Goal: Transaction & Acquisition: Purchase product/service

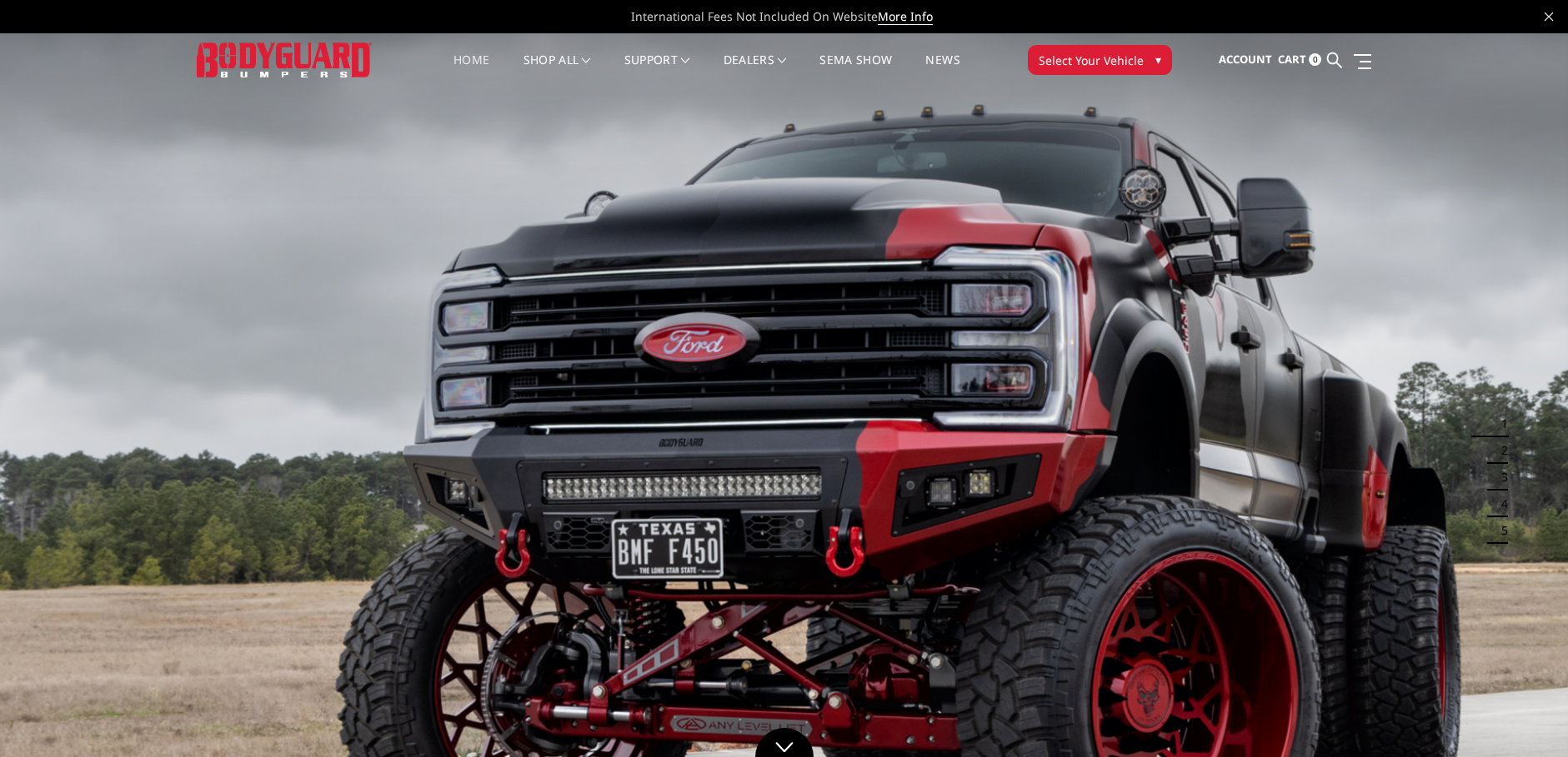
click at [1109, 63] on span "Select Your Vehicle" at bounding box center [1091, 60] width 105 height 18
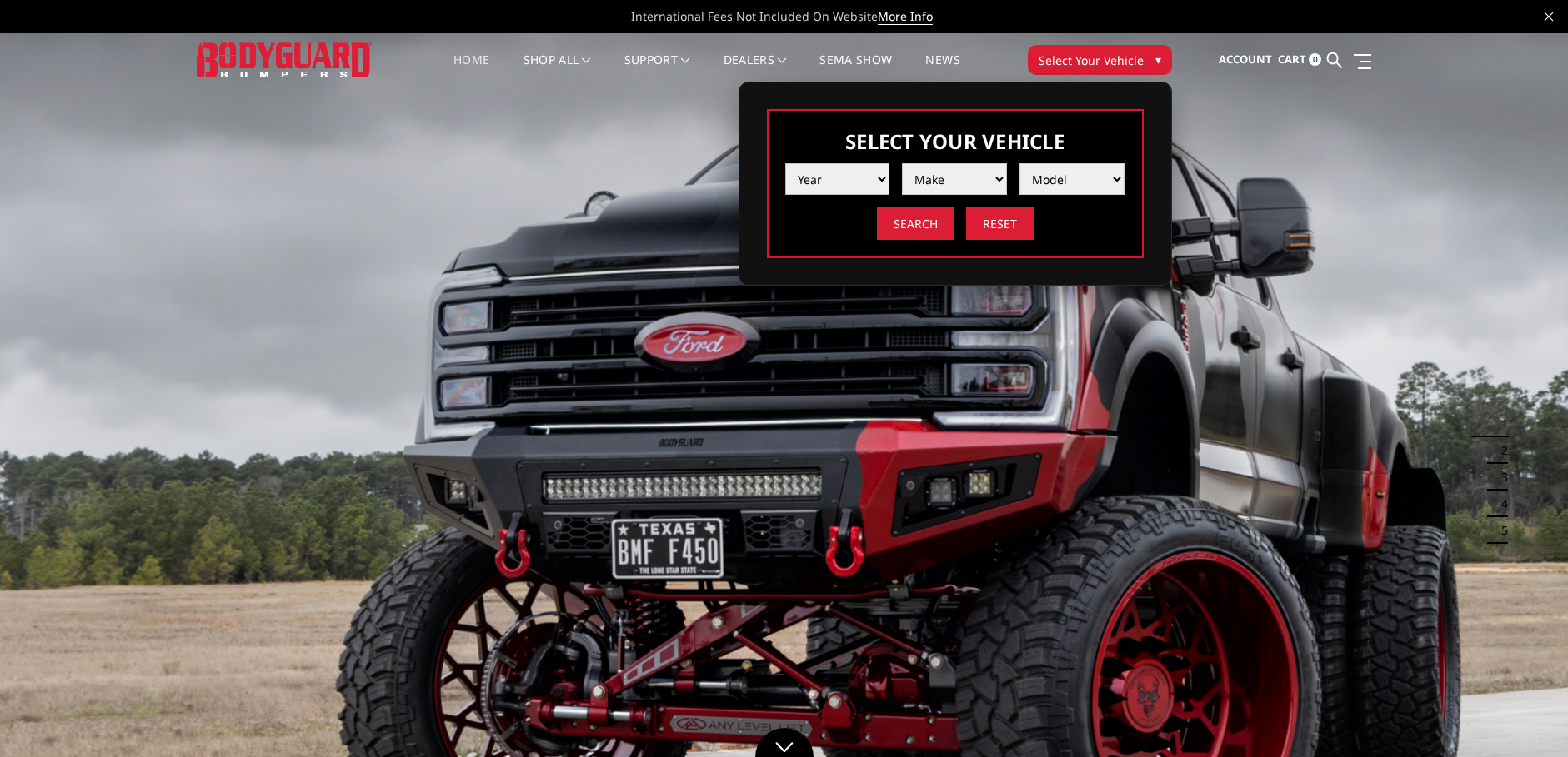
click at [873, 184] on select "Year 2025 2024 2023 2022 2021 2020 2019 2018 2017 2016 2015 2014 2013 2012 2011…" at bounding box center [838, 179] width 105 height 32
select select "yr_2024"
click at [785, 163] on select "Year 2025 2024 2023 2022 2021 2020 2019 2018 2017 2016 2015 2014 2013 2012 2011…" at bounding box center [838, 179] width 105 height 32
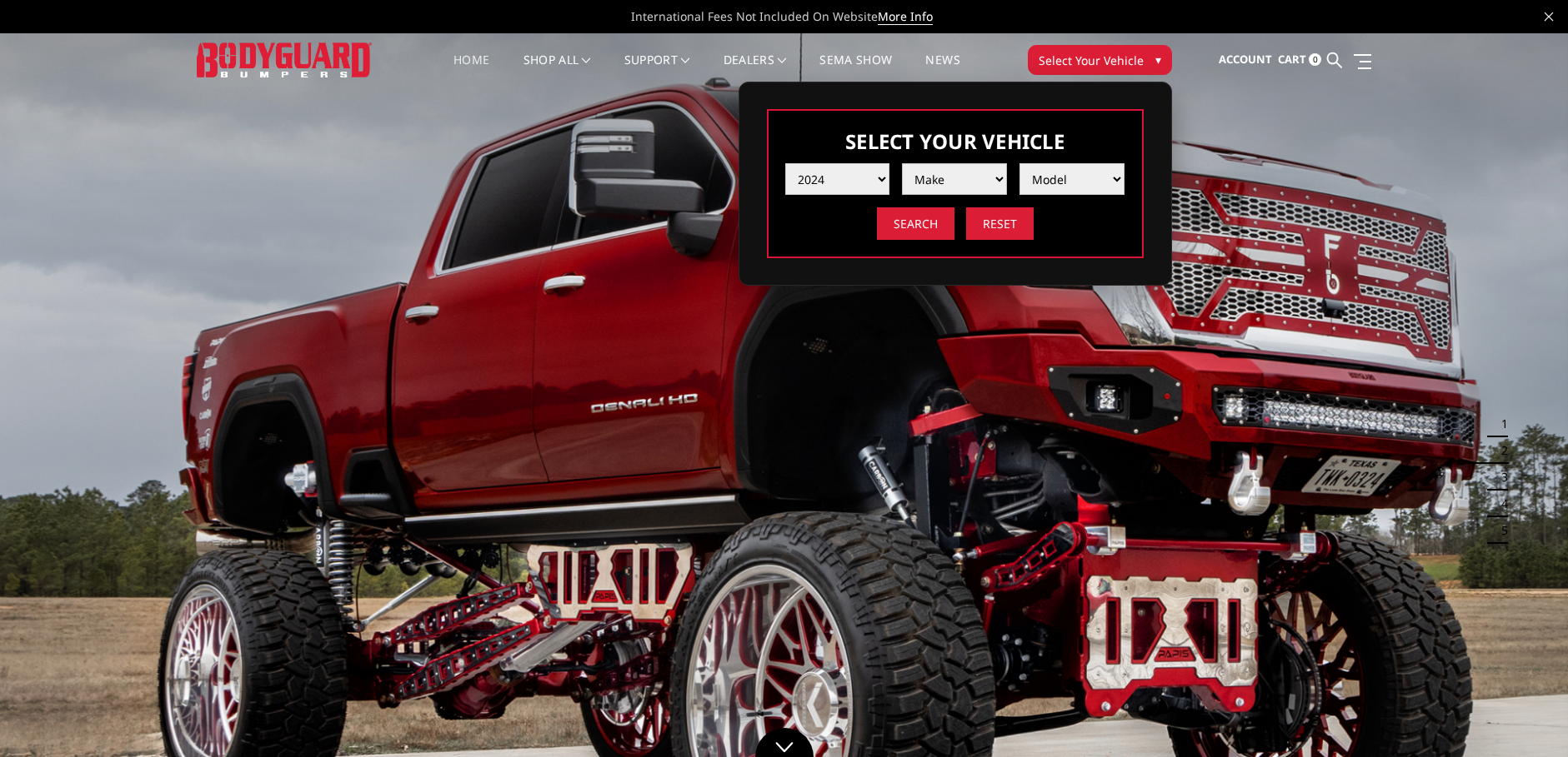
click at [920, 180] on select "Make Chevrolet Ford GMC Ram Toyota" at bounding box center [955, 179] width 105 height 32
select select "mk_ford"
click at [902, 163] on select "Make Chevrolet Ford GMC Ram Toyota" at bounding box center [955, 179] width 105 height 32
click at [1046, 177] on select "Model F150 F150 Raptor F250 / F350 F450 F550" at bounding box center [1072, 179] width 105 height 32
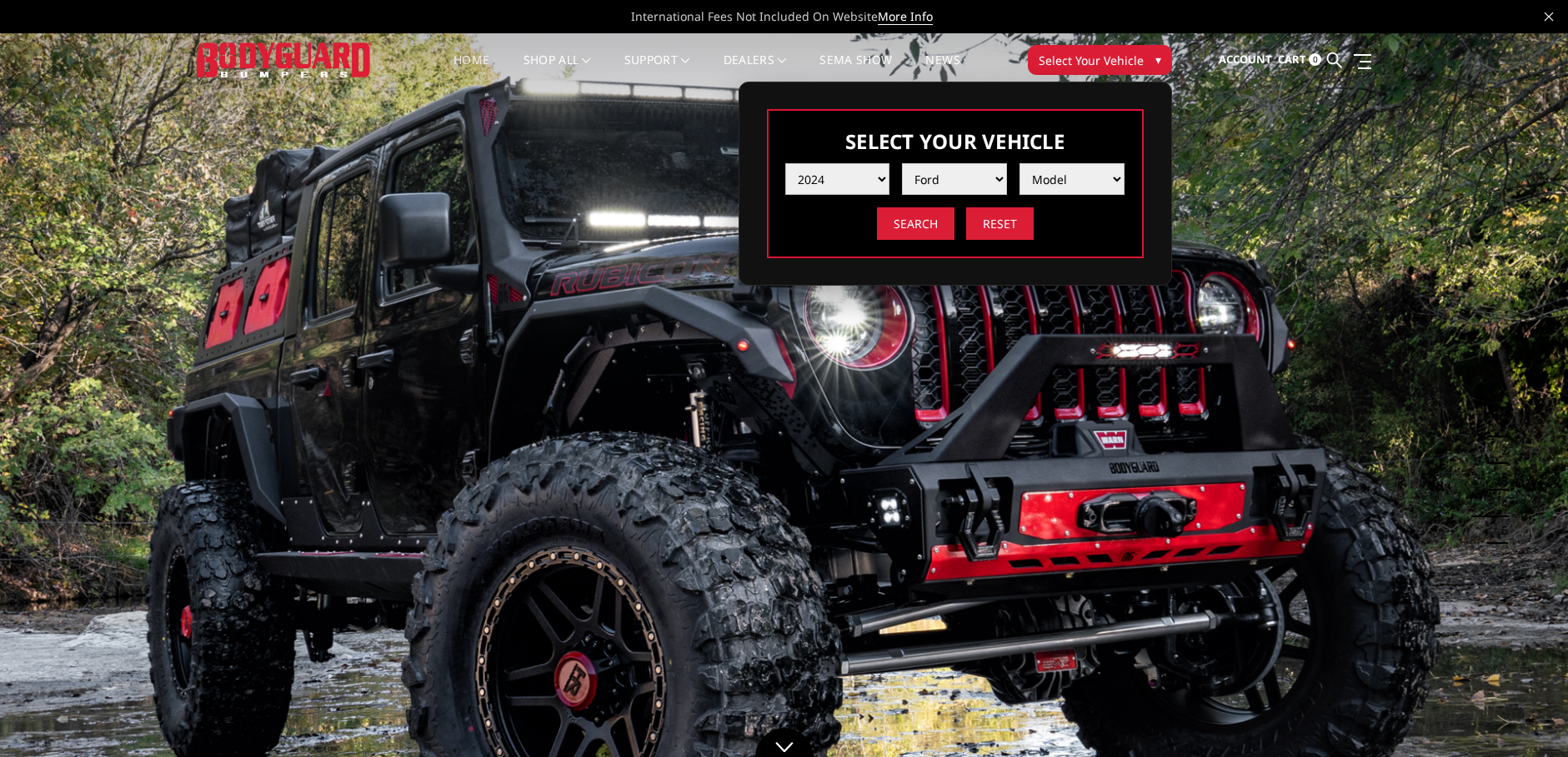
click at [863, 182] on select "Year 2025 2024 2023 2022 2021 2020 2019 2018 2017 2016 2015 2014 2013 2012 2011…" at bounding box center [838, 179] width 105 height 32
select select "yr_2023"
click at [785, 163] on select "Year 2025 2024 2023 2022 2021 2020 2019 2018 2017 2016 2015 2014 2013 2012 2011…" at bounding box center [838, 179] width 105 height 32
click at [954, 184] on select "Make Chevrolet Ford GMC Ram Toyota" at bounding box center [955, 179] width 105 height 32
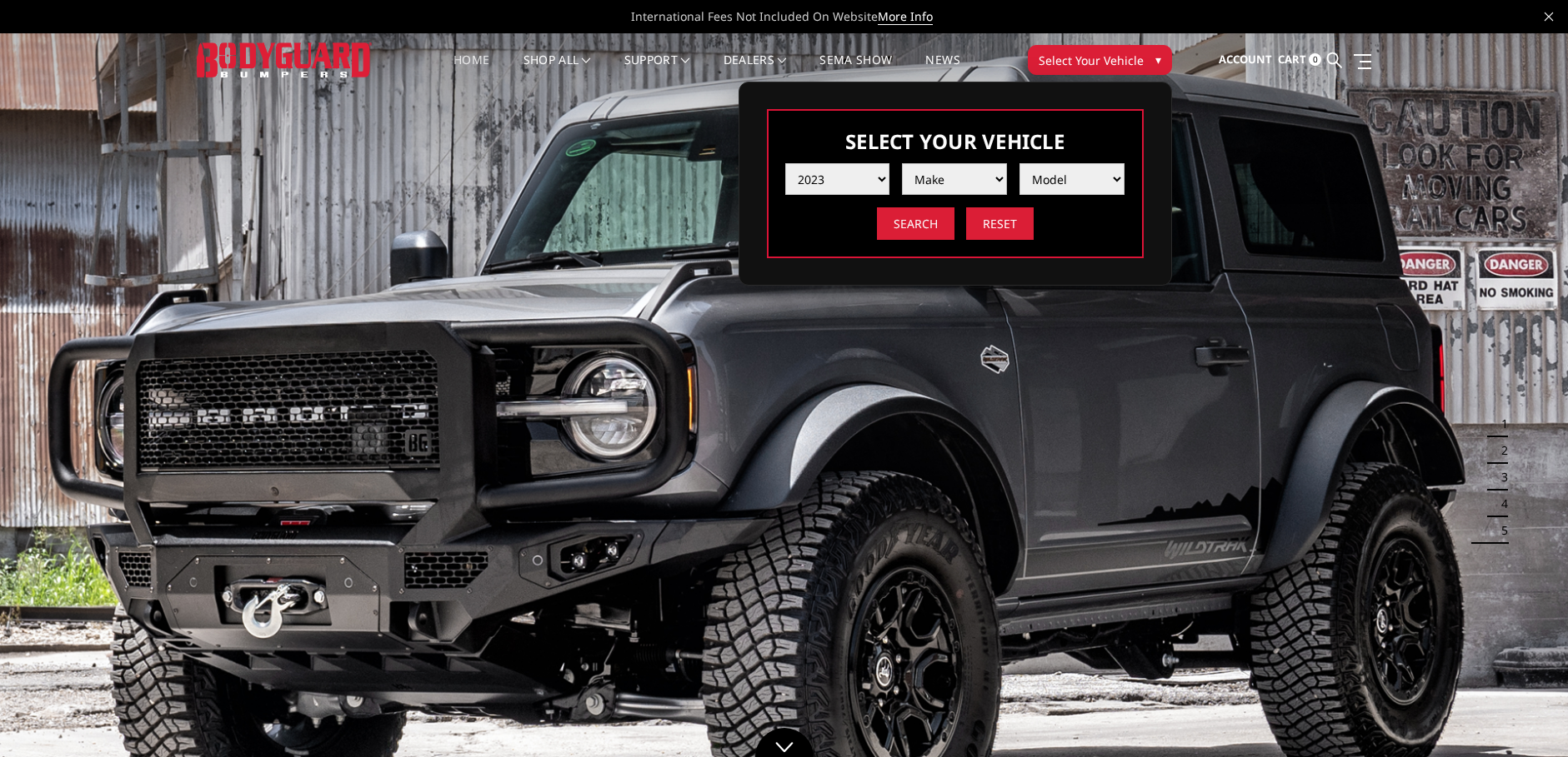
select select "mk_ford"
click at [902, 163] on select "Make Chevrolet Ford GMC Ram Toyota" at bounding box center [955, 179] width 105 height 32
click at [1068, 184] on select "Model F150 F150 Raptor F250 / F350 F450 F550" at bounding box center [1072, 179] width 105 height 32
click at [891, 373] on img at bounding box center [784, 473] width 1568 height 882
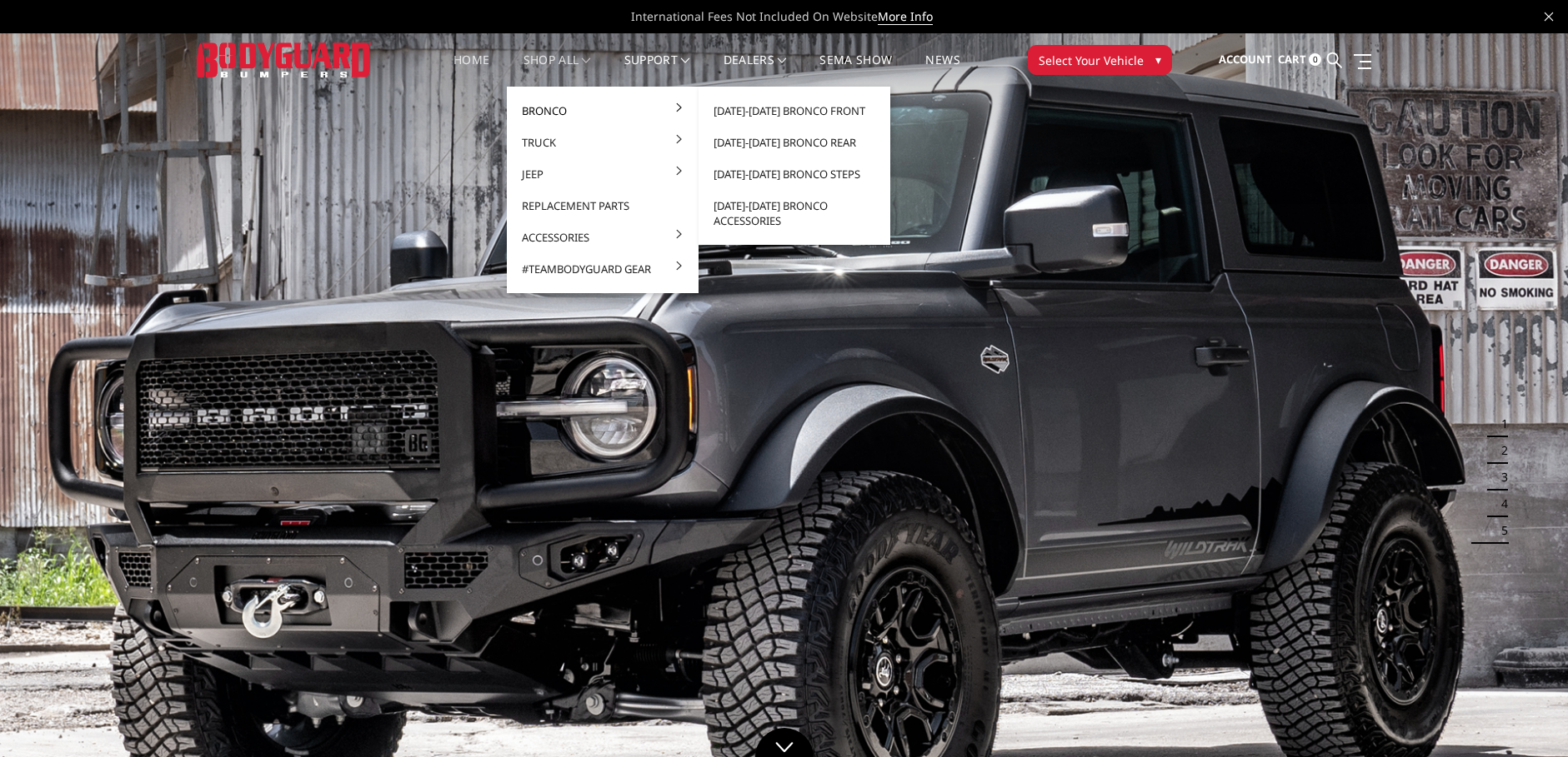
click at [550, 107] on link "Bronco" at bounding box center [602, 111] width 179 height 32
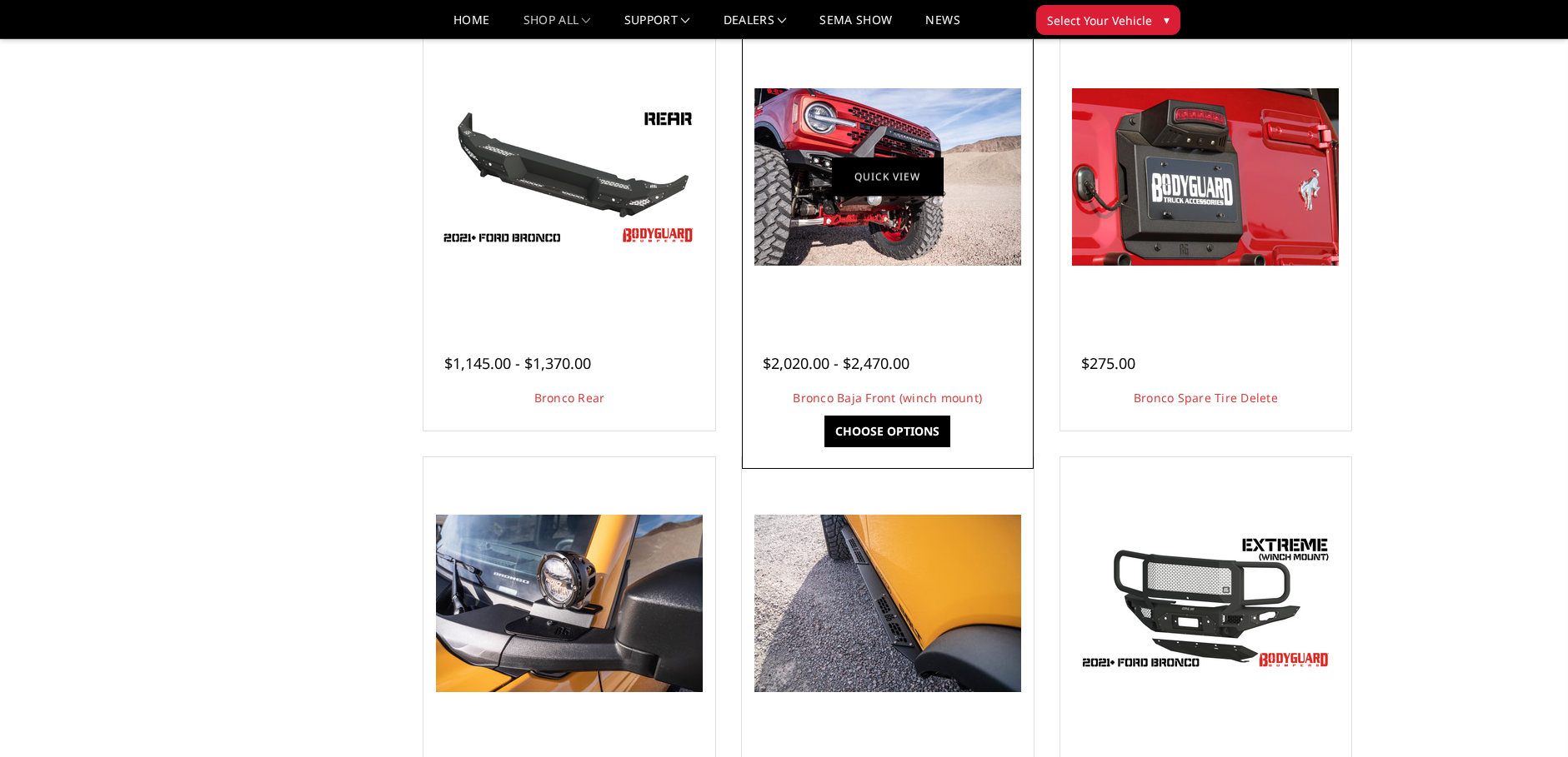
scroll to position [1249, 0]
click at [911, 431] on link "Choose Options" at bounding box center [887, 433] width 126 height 32
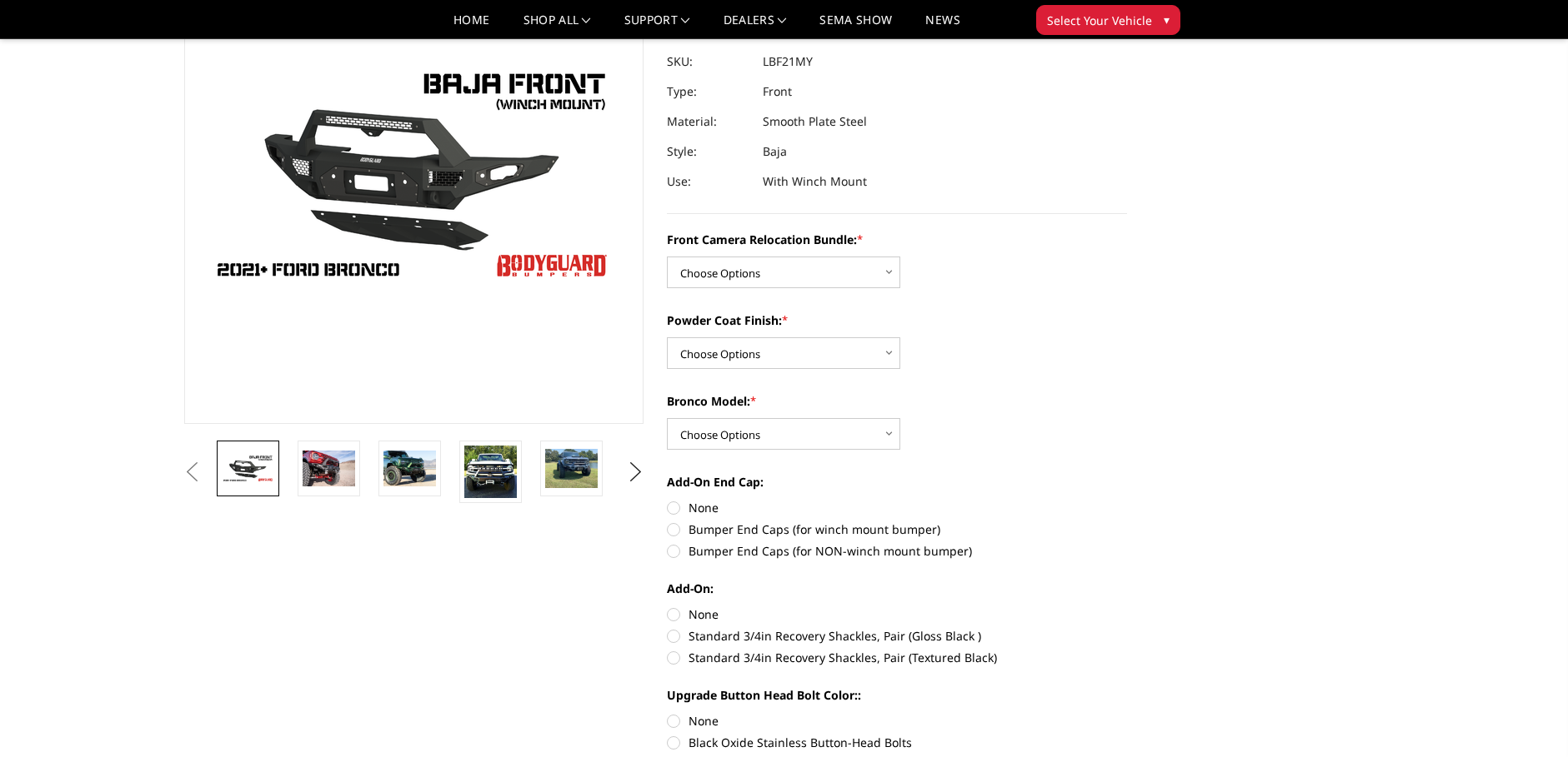
scroll to position [166, 0]
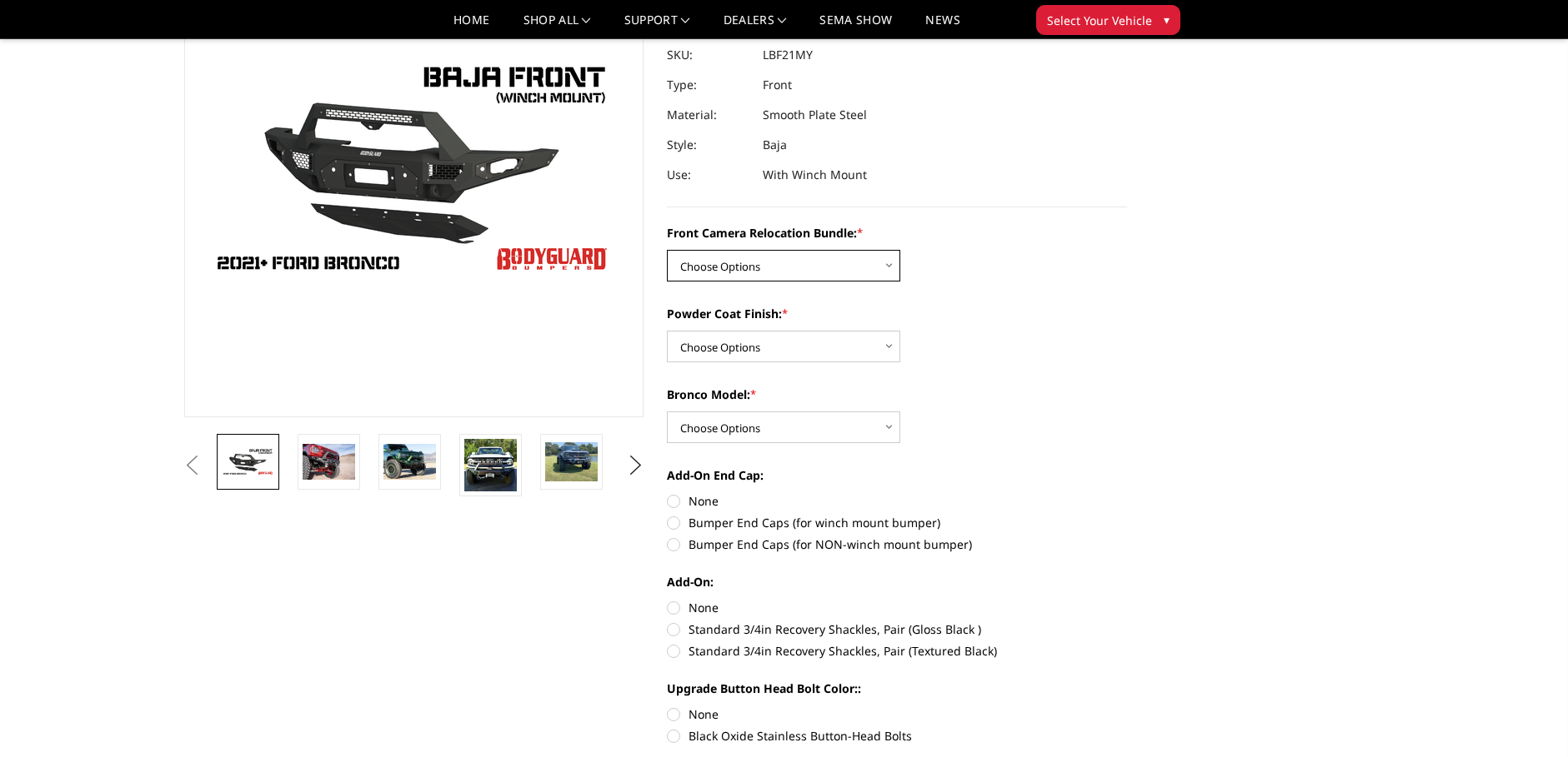
click at [846, 270] on select "Choose Options Without Front Camera Relocation With Front Camera Relocation (Ha…" at bounding box center [784, 266] width 233 height 32
select select "4016"
click at [667, 250] on select "Choose Options Without Front Camera Relocation With Front Camera Relocation (Ha…" at bounding box center [784, 266] width 233 height 32
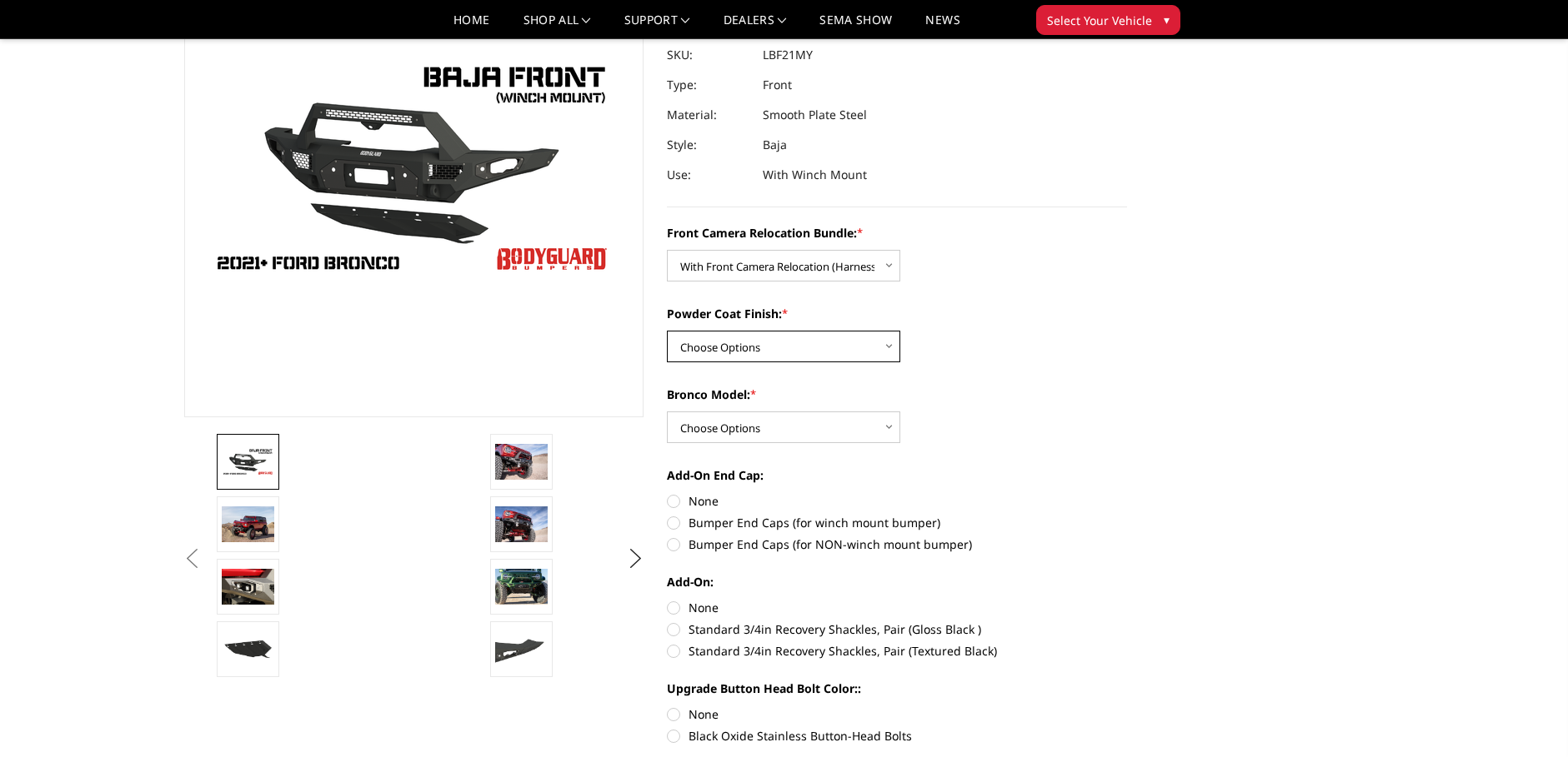
click at [801, 348] on select "Choose Options Textured Black Powder Coat Bare Metal" at bounding box center [784, 347] width 233 height 32
select select "4015"
click at [667, 331] on select "Choose Options Textured Black Powder Coat Bare Metal" at bounding box center [784, 347] width 233 height 32
click at [799, 421] on select "Choose Options Raptor Base/Badlands/Wildtrak/etc." at bounding box center [784, 427] width 233 height 32
select select "4013"
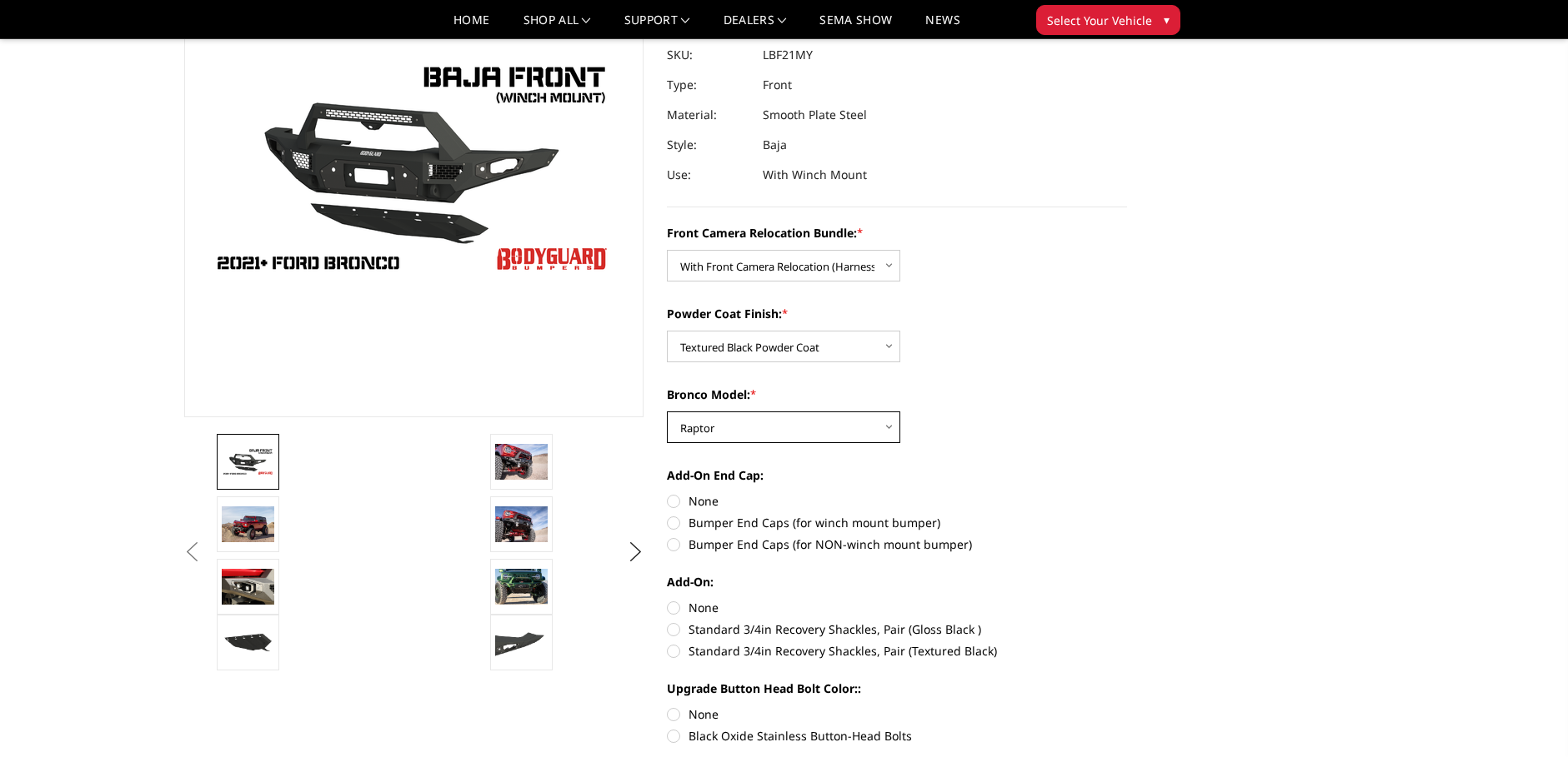
click at [667, 411] on select "Choose Options Raptor Base/Badlands/Wildtrak/etc." at bounding box center [784, 427] width 233 height 32
click at [671, 523] on label "Bumper End Caps (for winch mount bumper)" at bounding box center [897, 522] width 460 height 18
click at [1126, 493] on input "Bumper End Caps (for winch mount bumper)" at bounding box center [1126, 492] width 1 height 1
radio input "true"
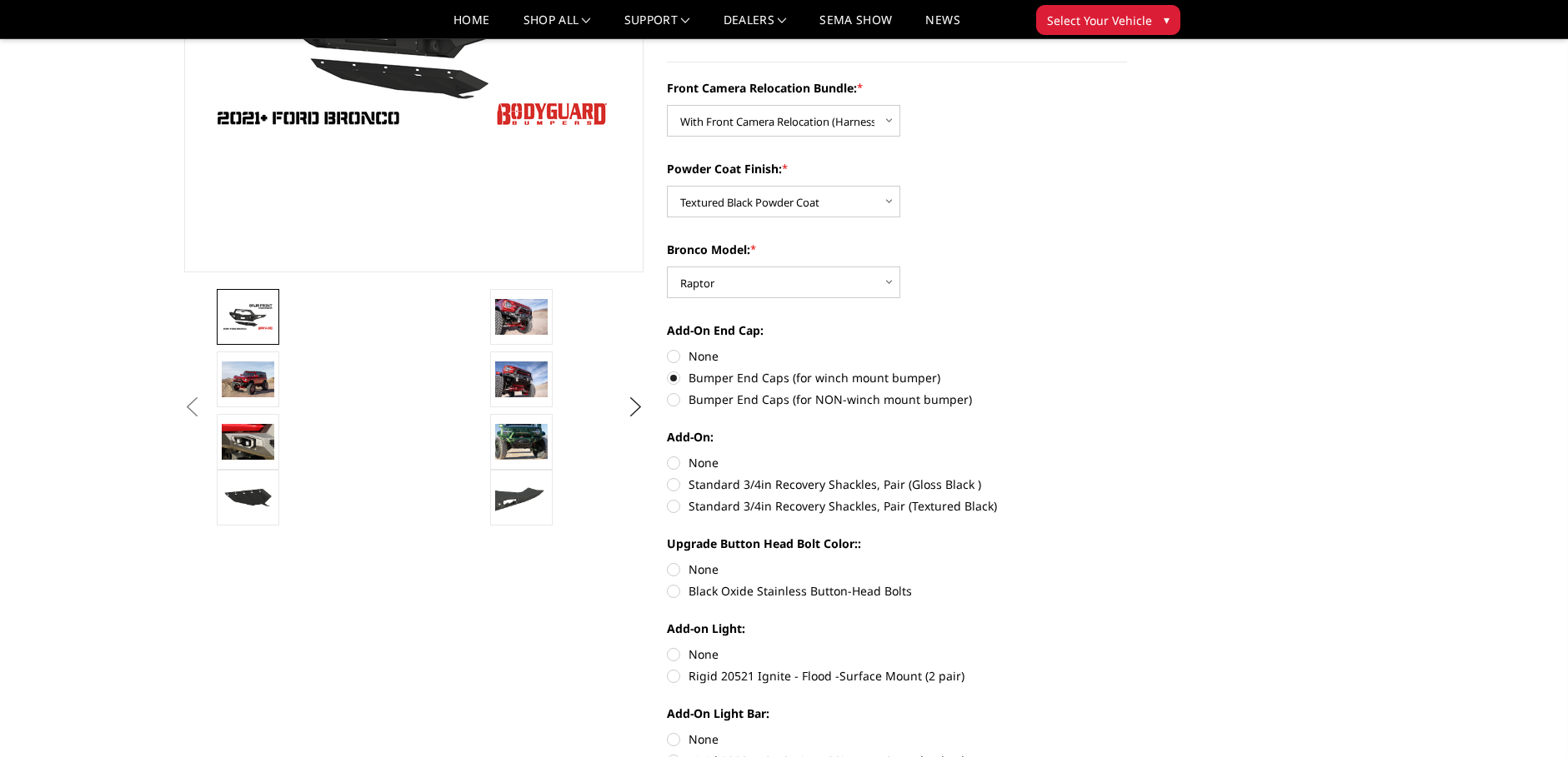
scroll to position [333, 0]
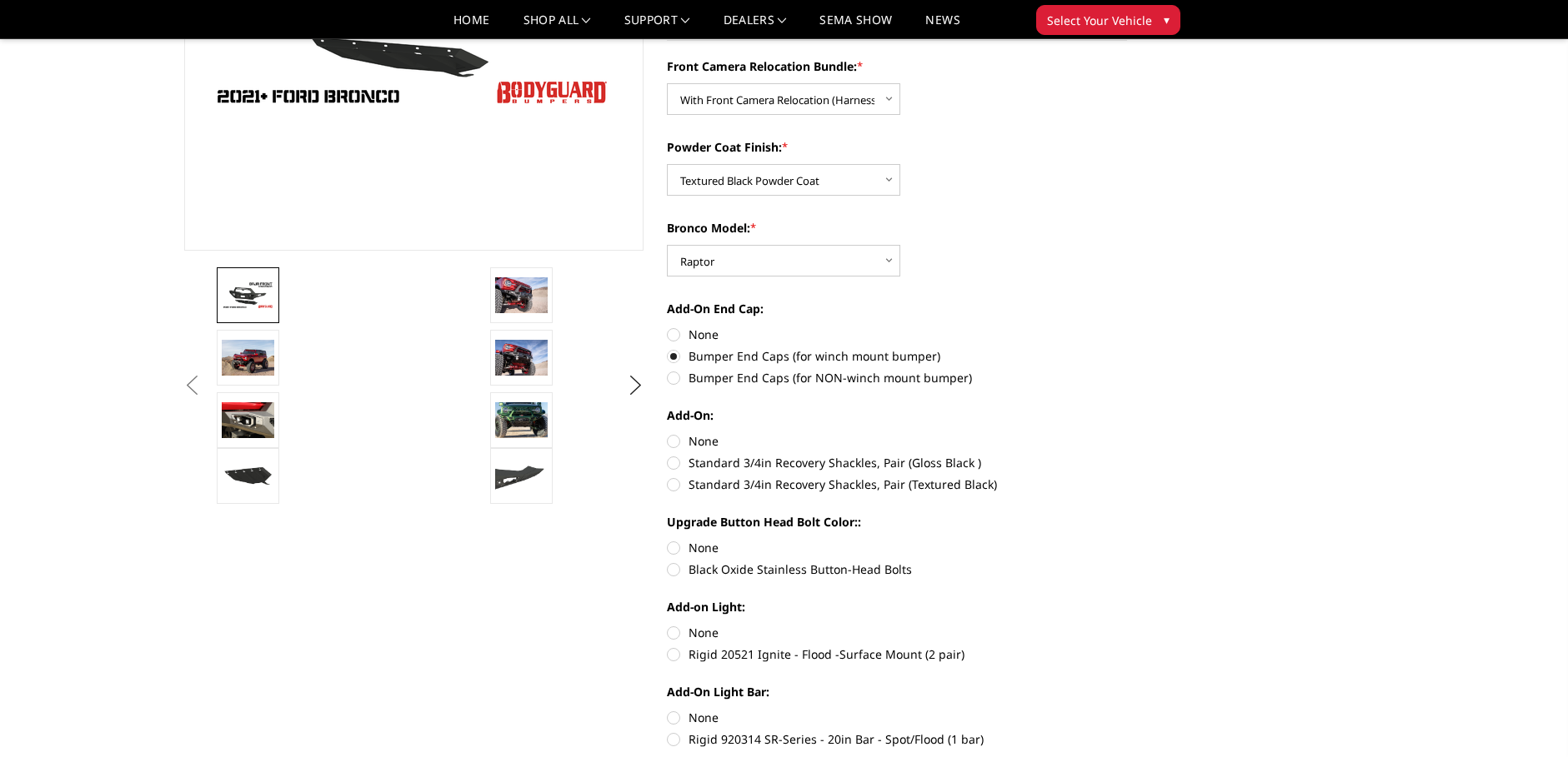
click at [669, 441] on label "None" at bounding box center [897, 440] width 460 height 18
click at [668, 433] on input "None" at bounding box center [667, 432] width 1 height 1
radio input "true"
click at [675, 575] on label "Black Oxide Stainless Button-Head Bolts" at bounding box center [897, 569] width 460 height 18
click at [1126, 540] on input "Black Oxide Stainless Button-Head Bolts" at bounding box center [1126, 539] width 1 height 1
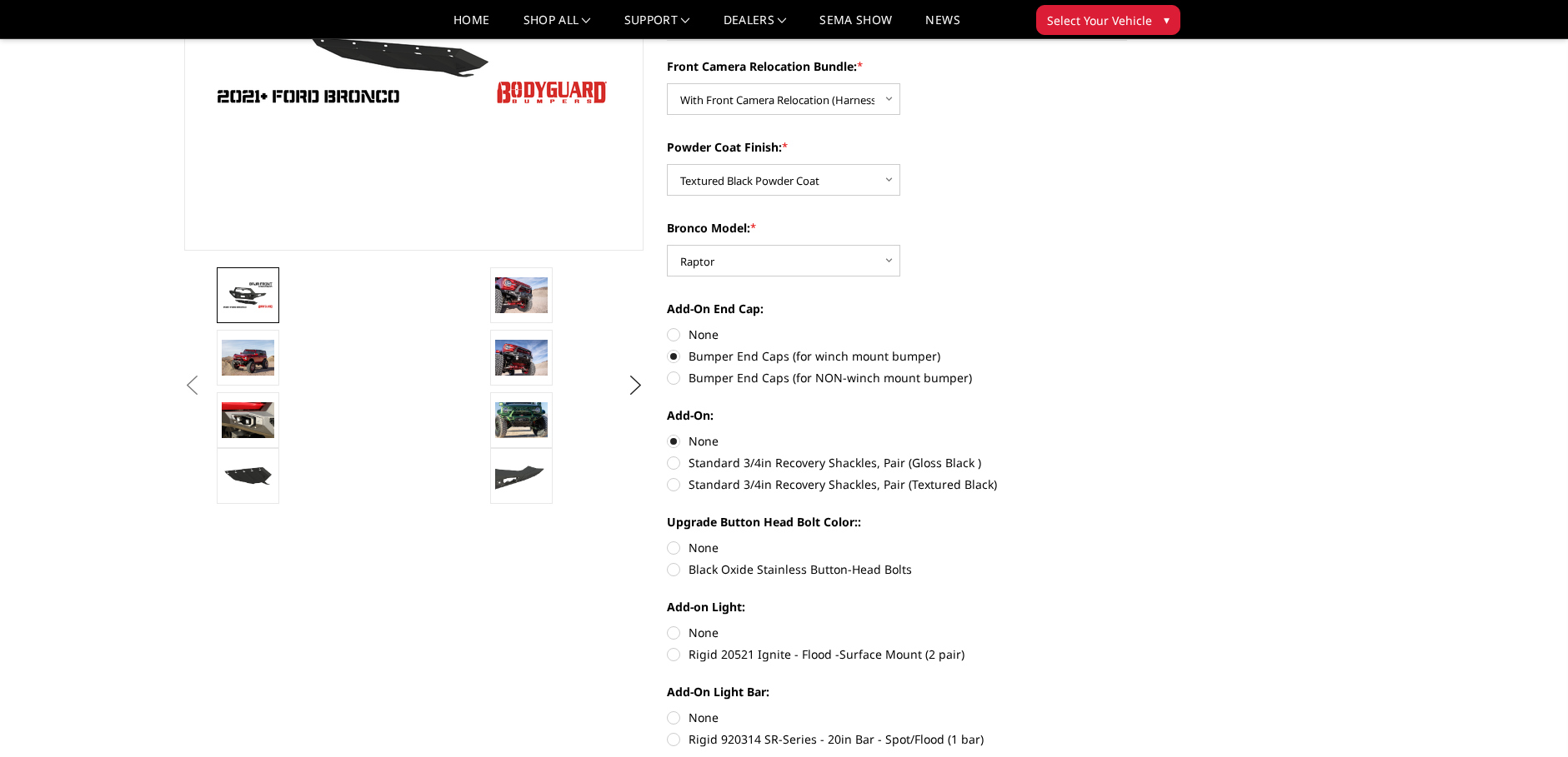
radio input "true"
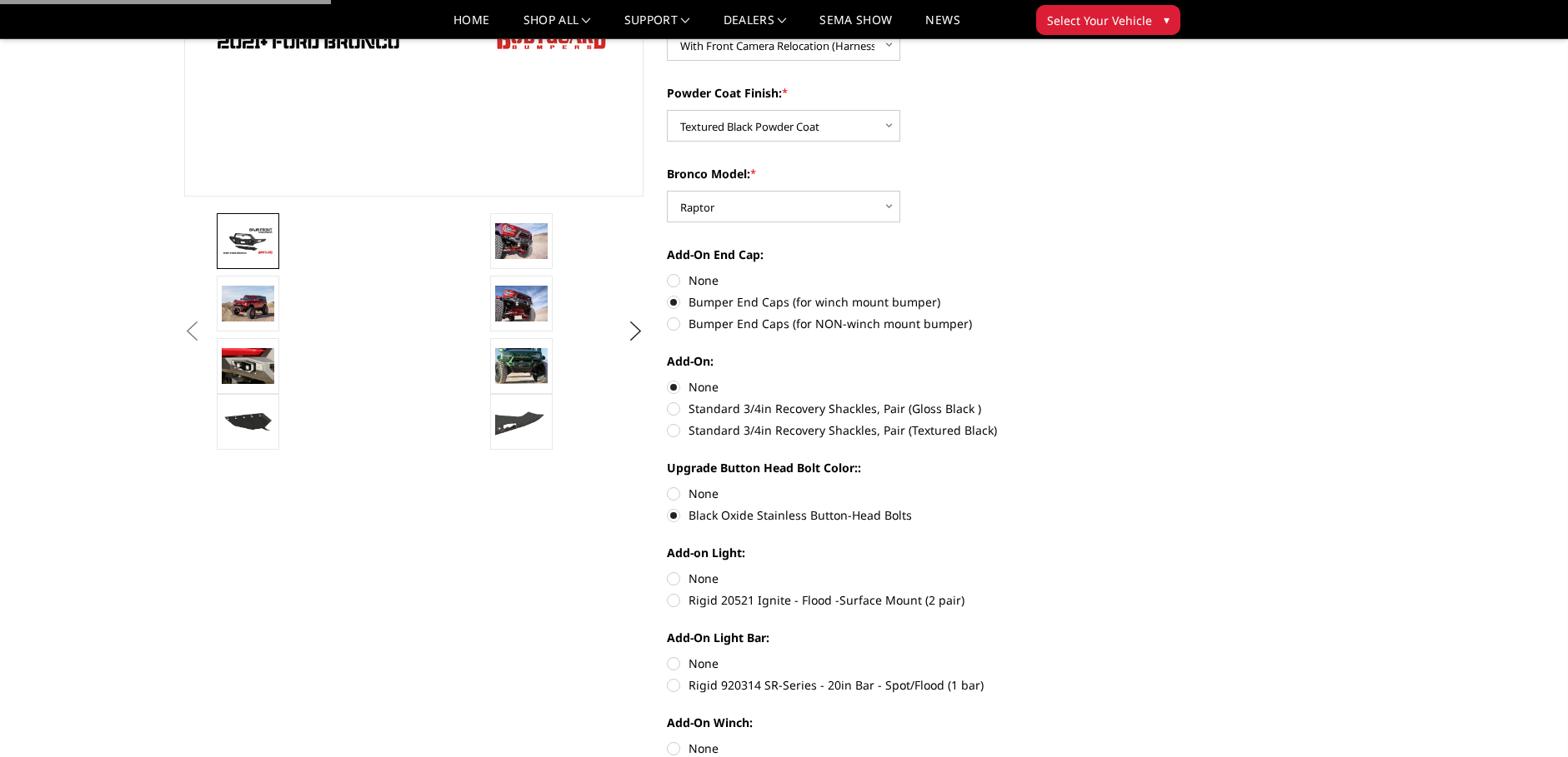
scroll to position [417, 0]
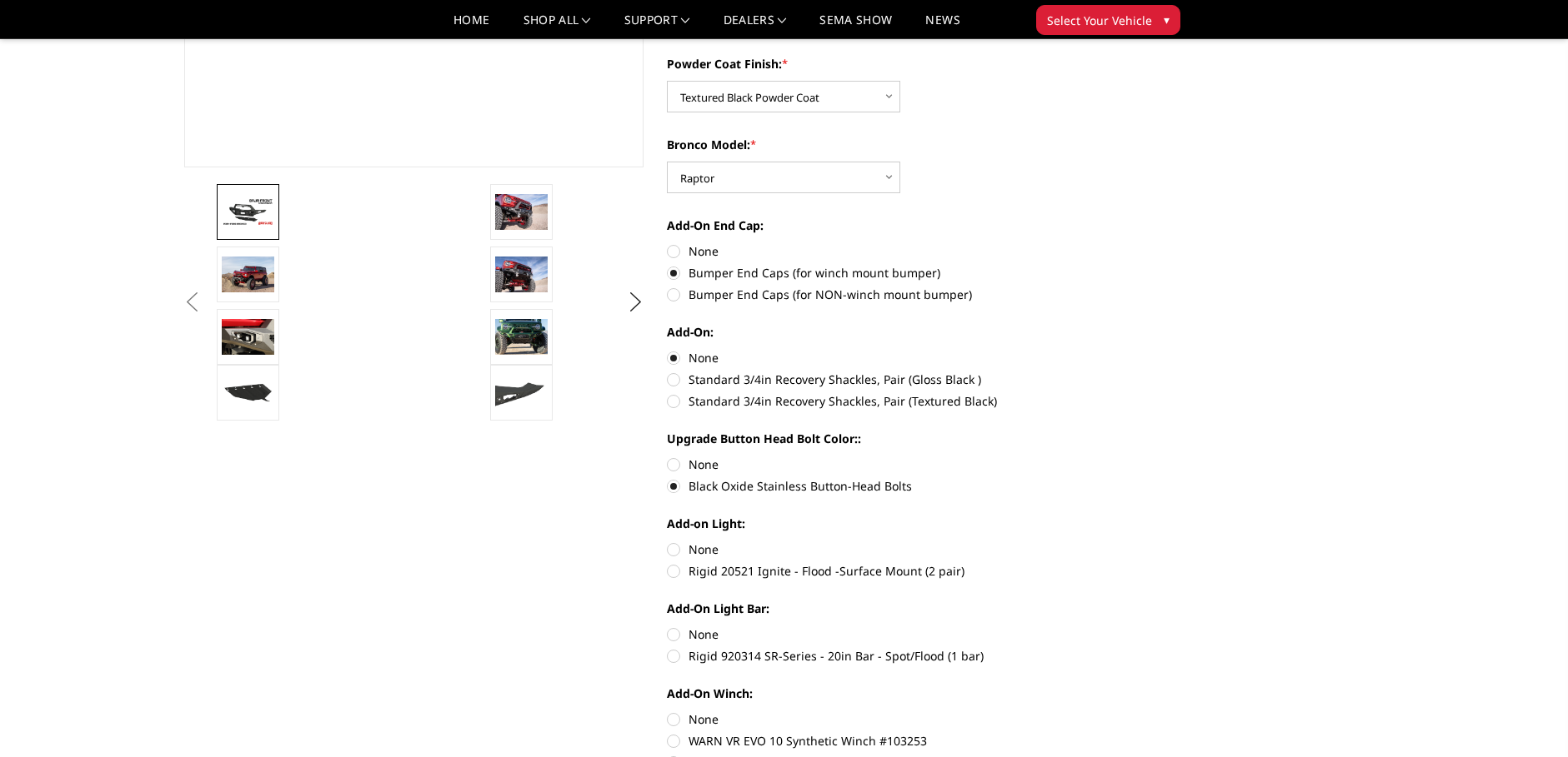
click at [675, 552] on label "None" at bounding box center [897, 549] width 460 height 18
click at [668, 542] on input "None" at bounding box center [667, 541] width 1 height 1
radio input "true"
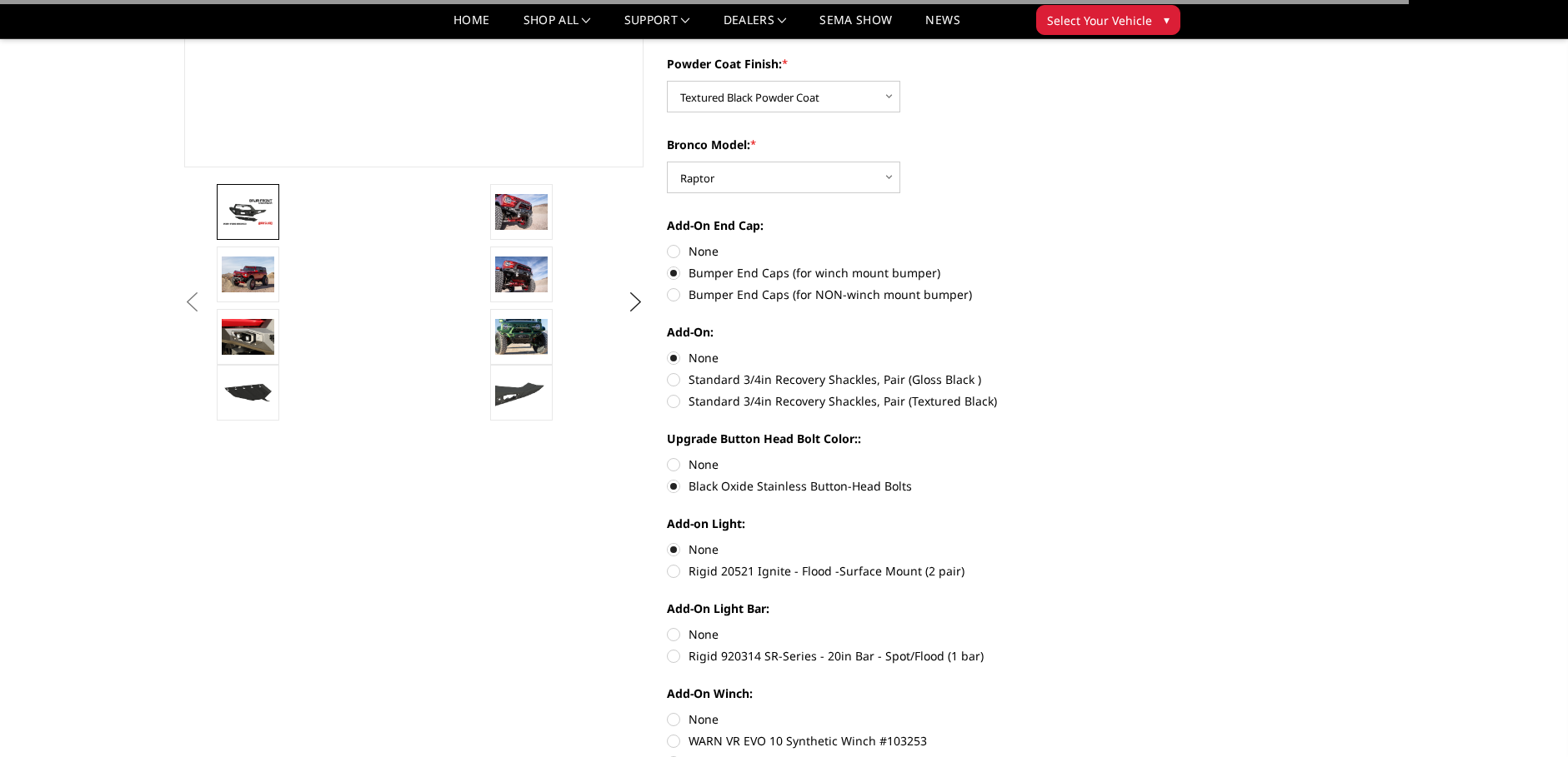
click at [672, 632] on label "None" at bounding box center [897, 634] width 460 height 18
click at [668, 626] on input "None" at bounding box center [667, 626] width 1 height 1
radio input "true"
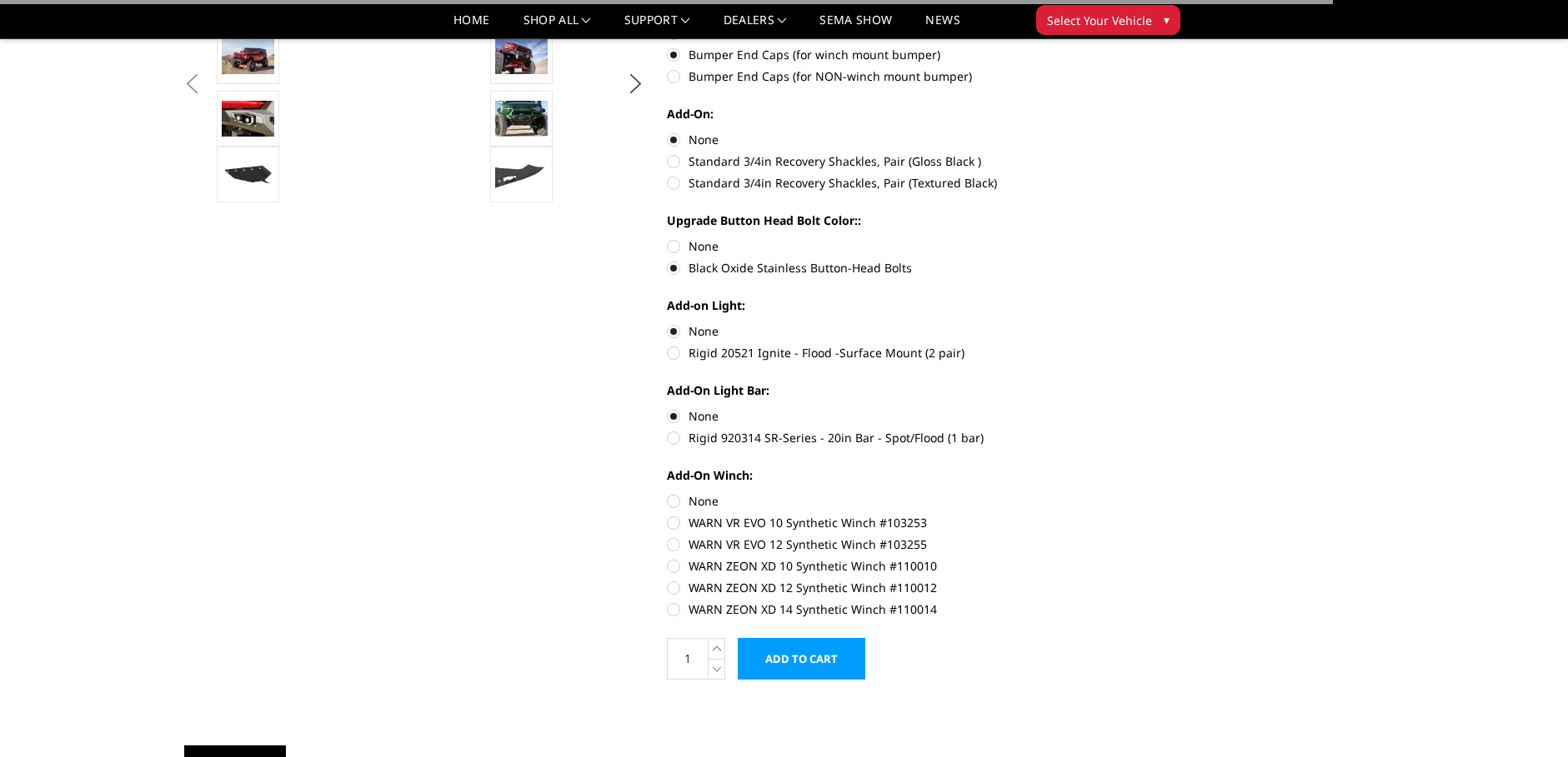
scroll to position [667, 0]
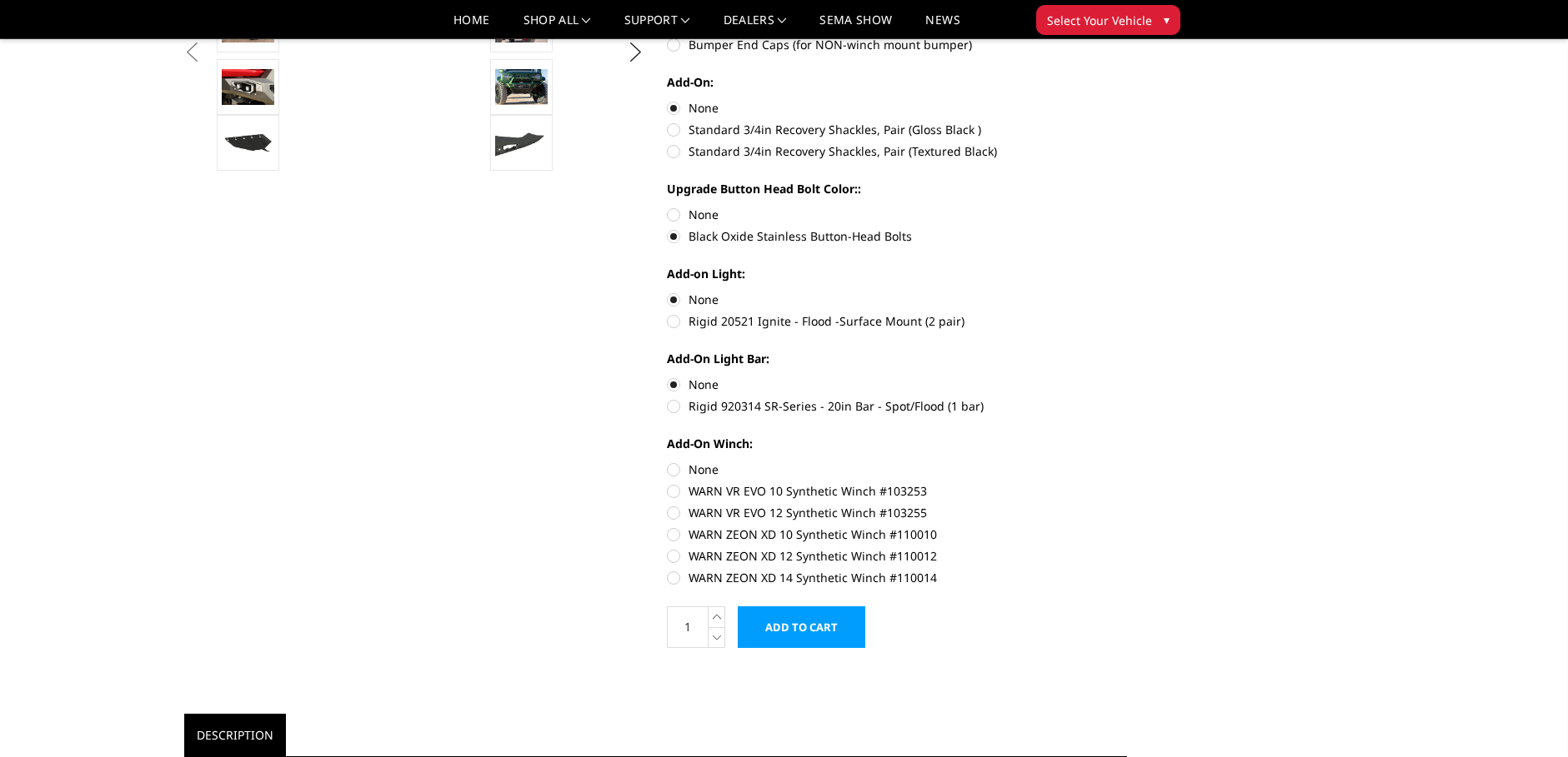
click at [675, 469] on label "None" at bounding box center [897, 470] width 460 height 18
click at [668, 461] on input "None" at bounding box center [667, 461] width 1 height 1
radio input "true"
click at [808, 643] on input "Add to Cart" at bounding box center [801, 627] width 128 height 41
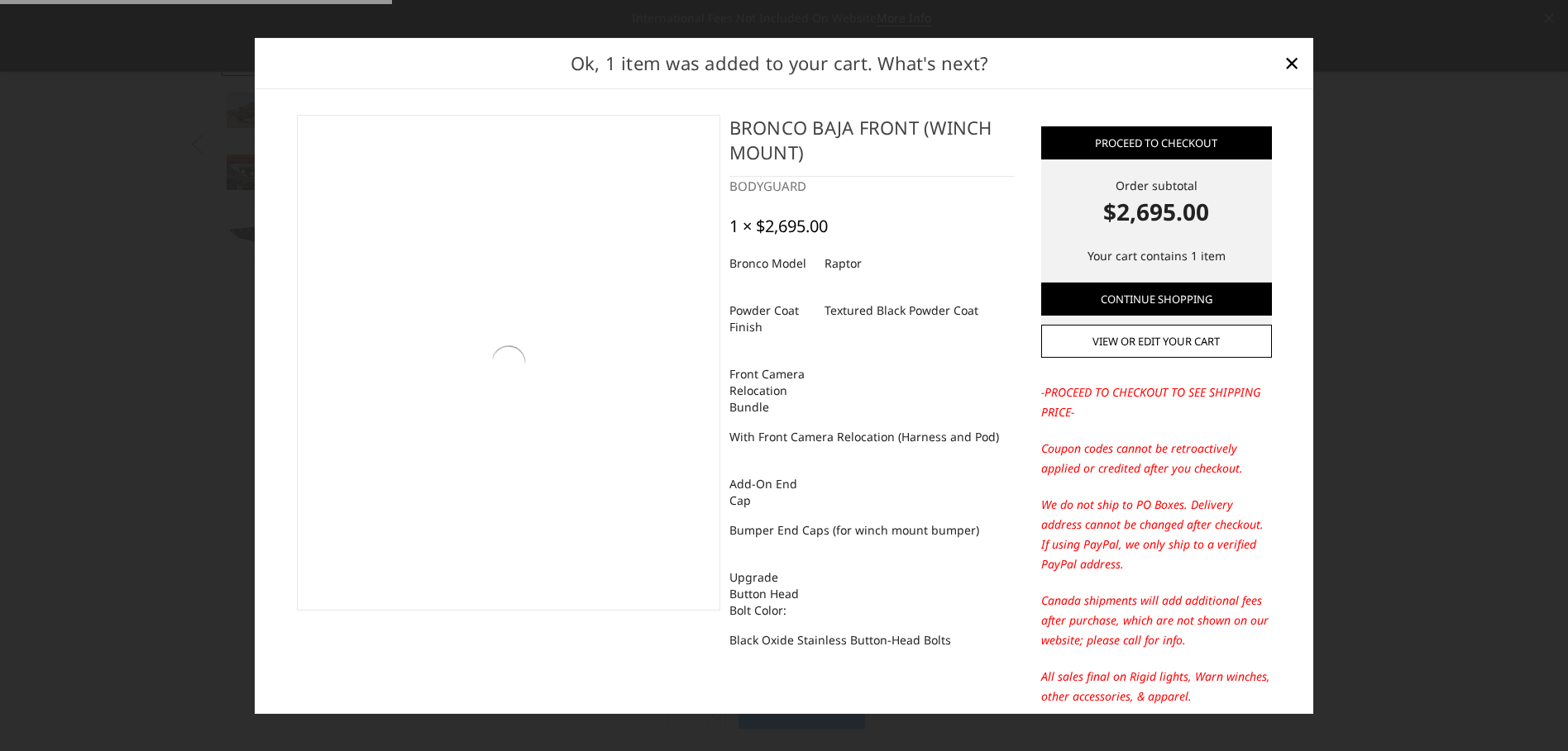
scroll to position [668, 0]
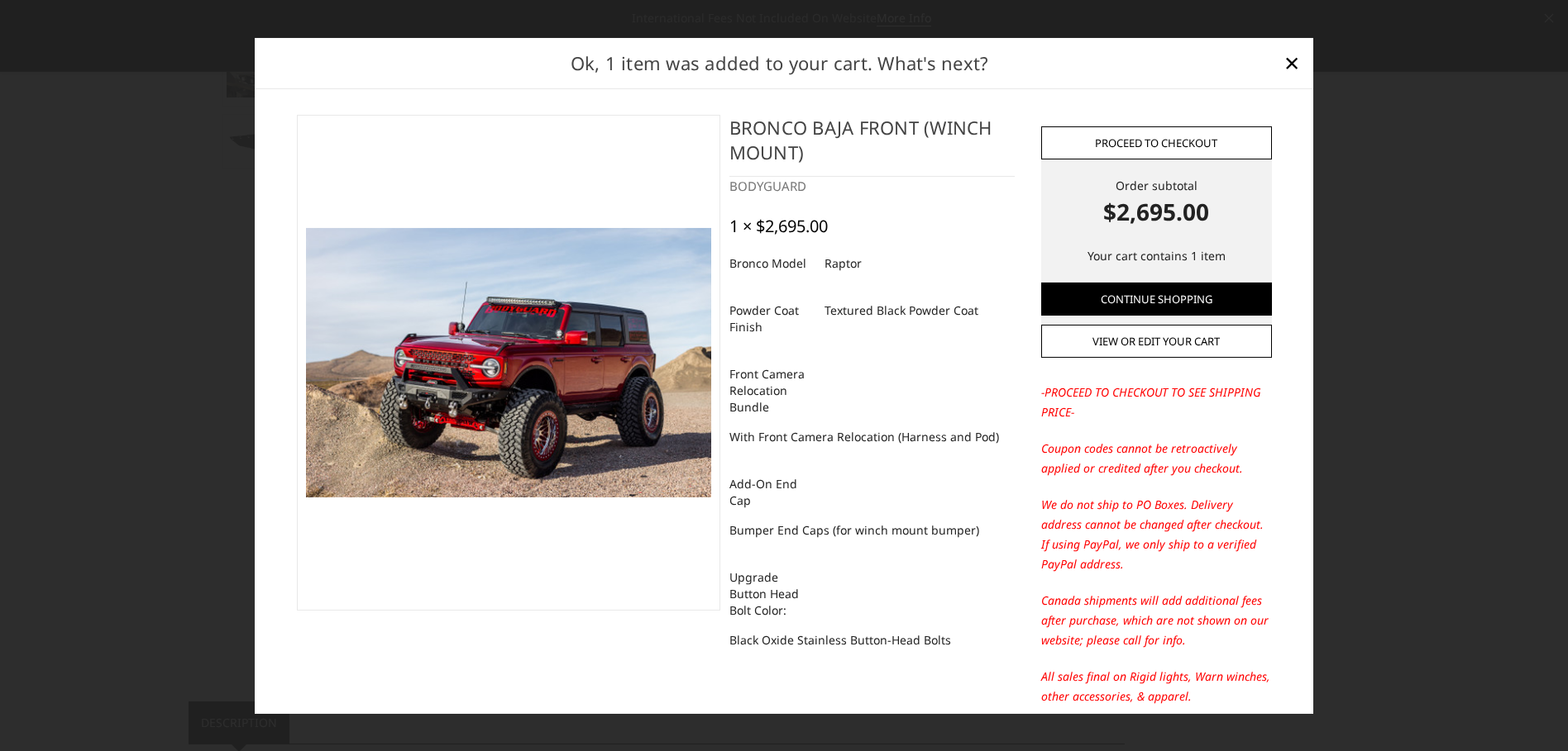
click at [1163, 134] on link "Proceed to checkout" at bounding box center [1157, 143] width 231 height 33
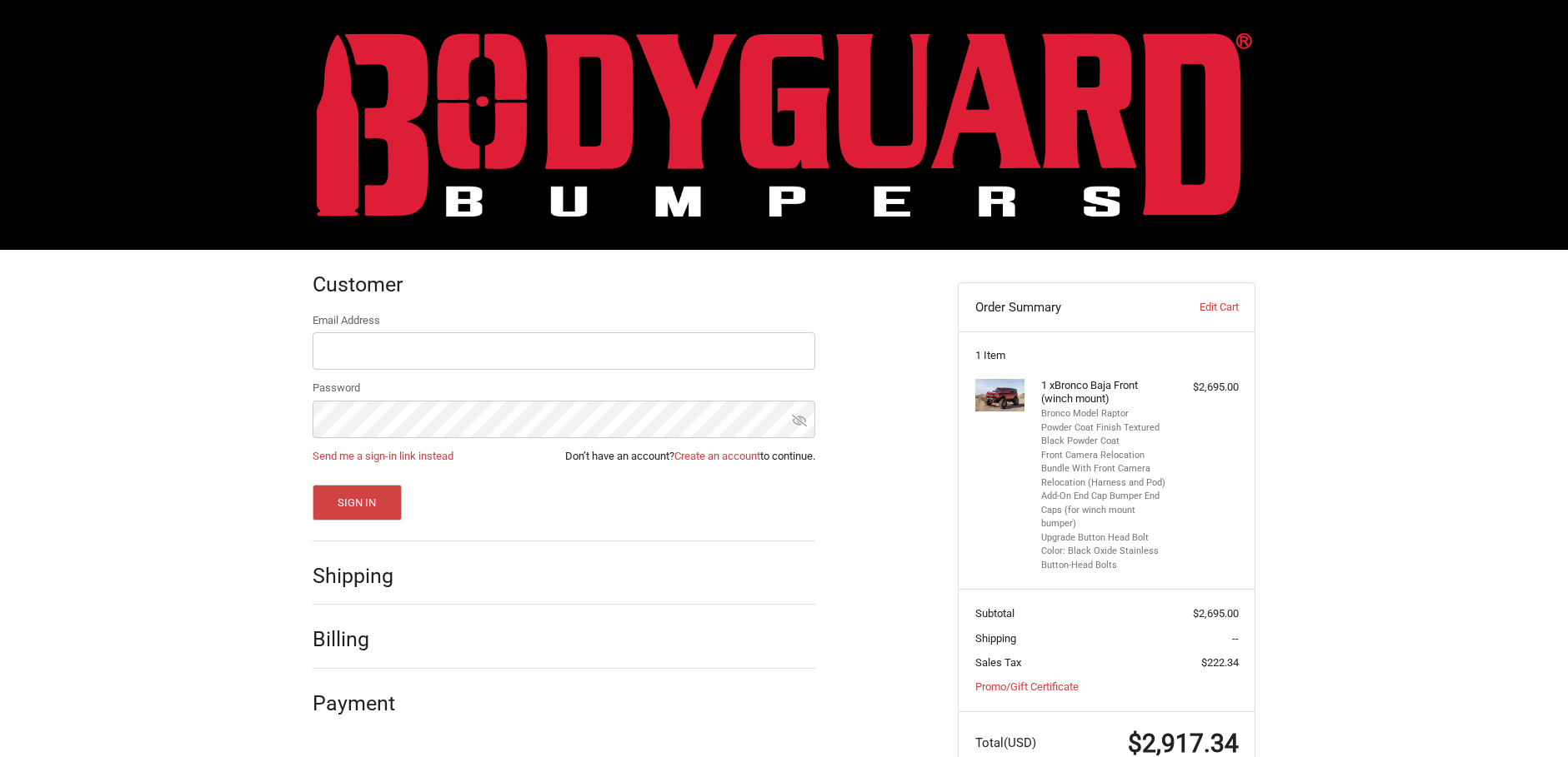
click at [428, 120] on img at bounding box center [784, 125] width 935 height 184
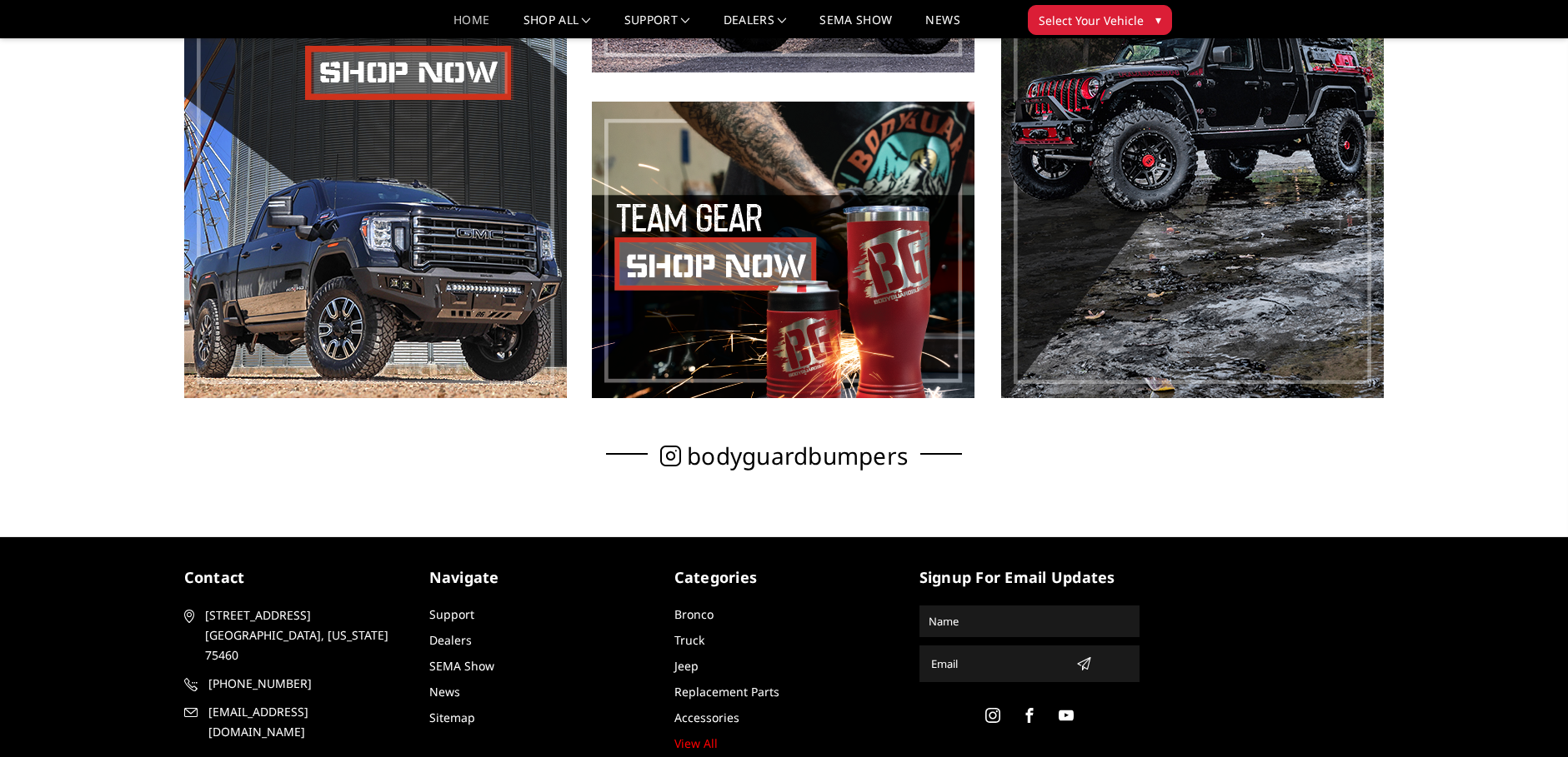
scroll to position [1165, 0]
